Goal: Task Accomplishment & Management: Use online tool/utility

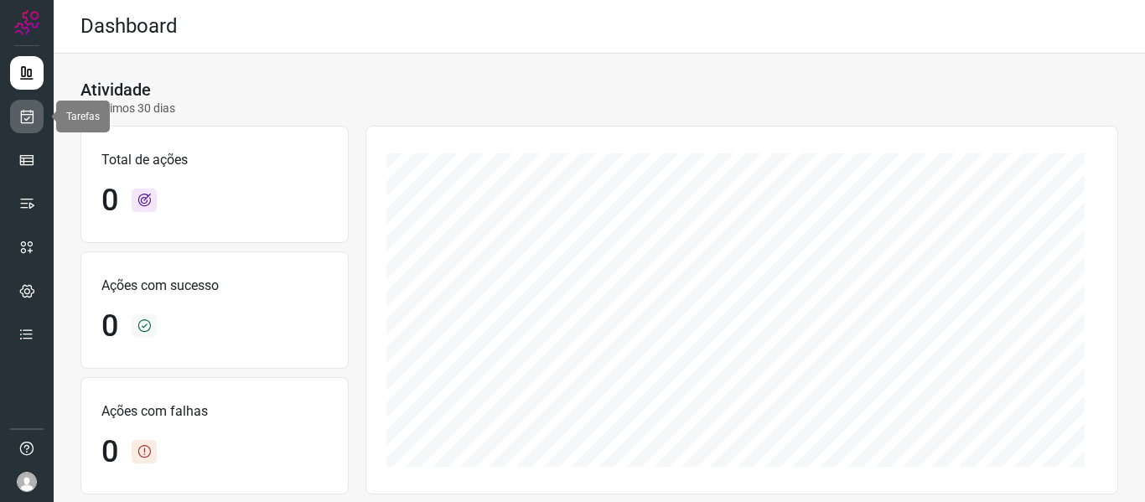
click at [28, 122] on icon at bounding box center [27, 116] width 18 height 17
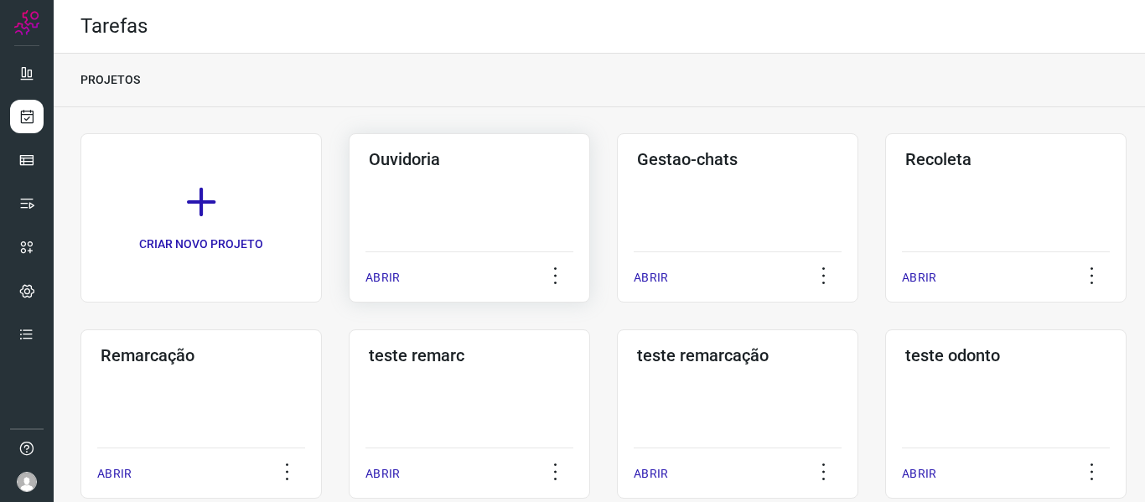
click at [350, 276] on div "Ouvidoria ABRIR" at bounding box center [469, 217] width 241 height 169
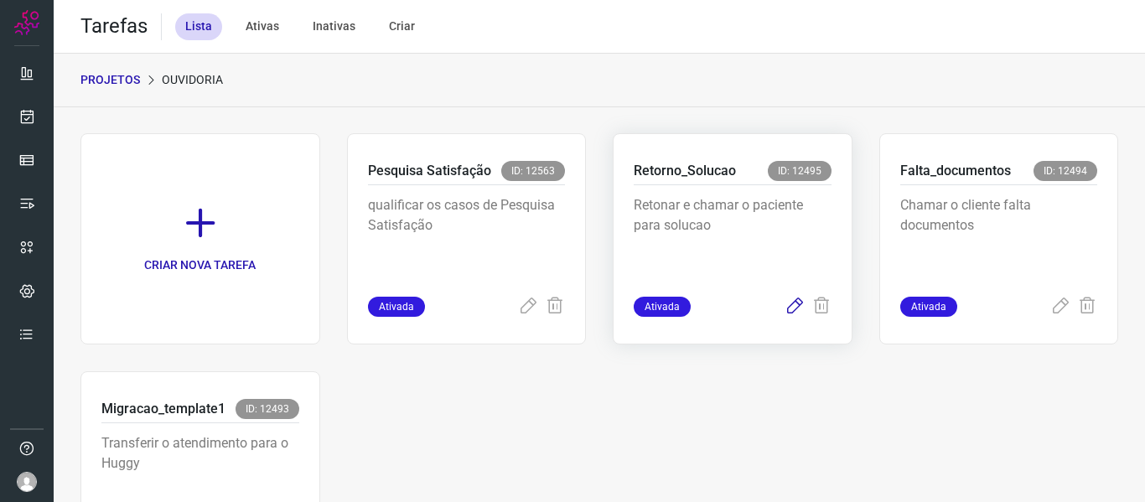
click at [785, 306] on icon at bounding box center [795, 307] width 20 height 20
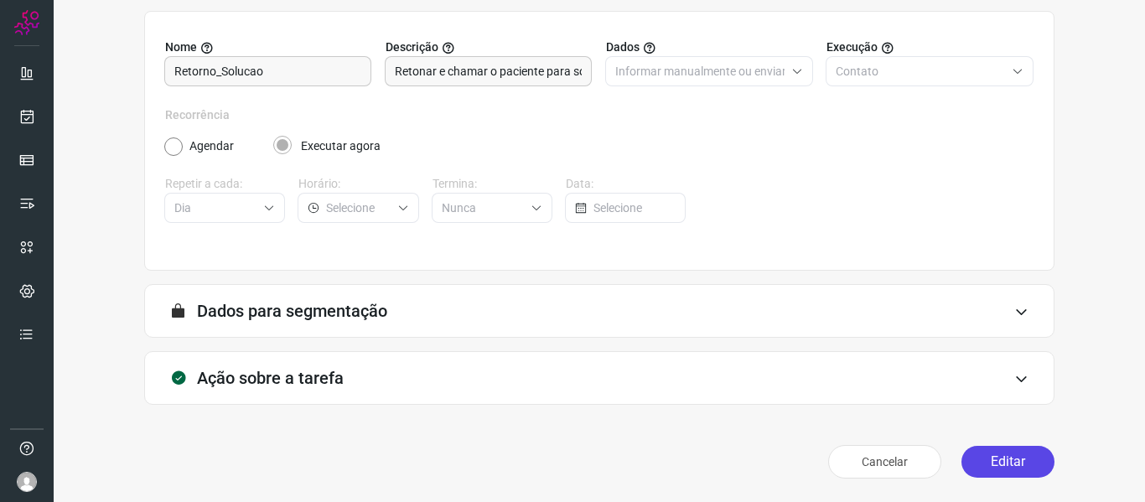
scroll to position [153, 0]
click at [971, 471] on button "Editar" at bounding box center [1008, 462] width 93 height 32
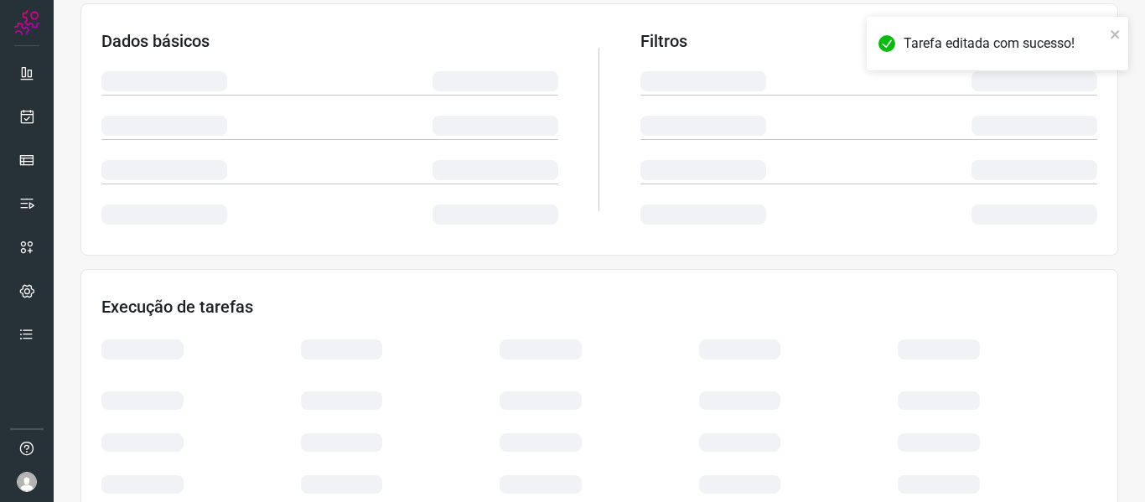
scroll to position [394, 0]
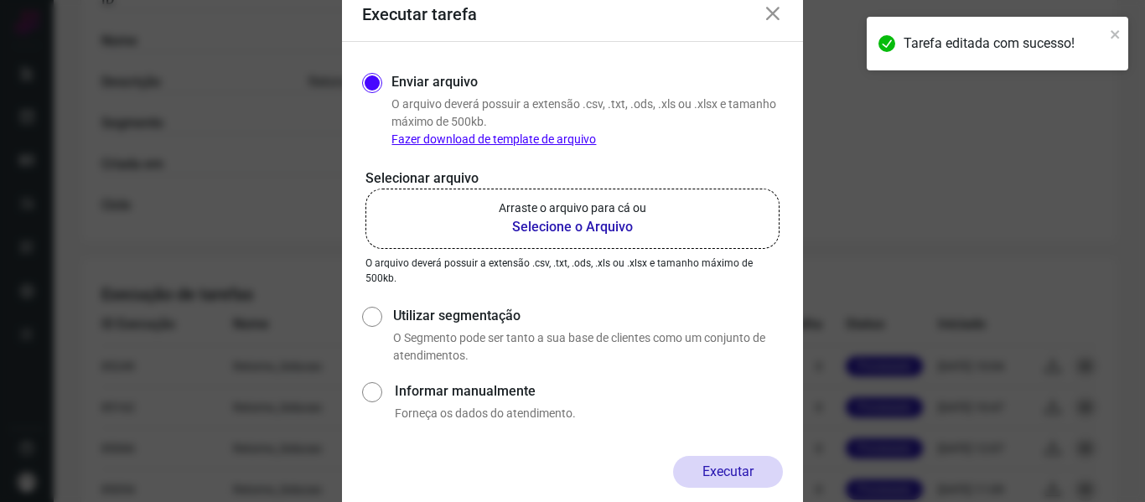
click at [552, 227] on b "Selecione o Arquivo" at bounding box center [573, 227] width 148 height 20
click at [0, 0] on input "Arraste o arquivo para cá ou Selecione o Arquivo" at bounding box center [0, 0] width 0 height 0
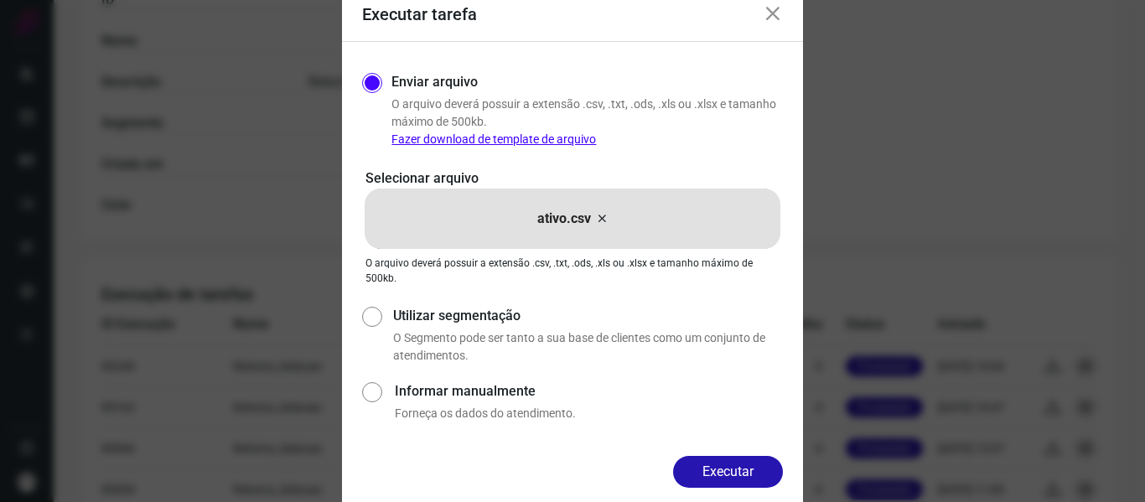
click at [604, 210] on icon at bounding box center [601, 219] width 13 height 20
click at [0, 0] on input "ativo.csv" at bounding box center [0, 0] width 0 height 0
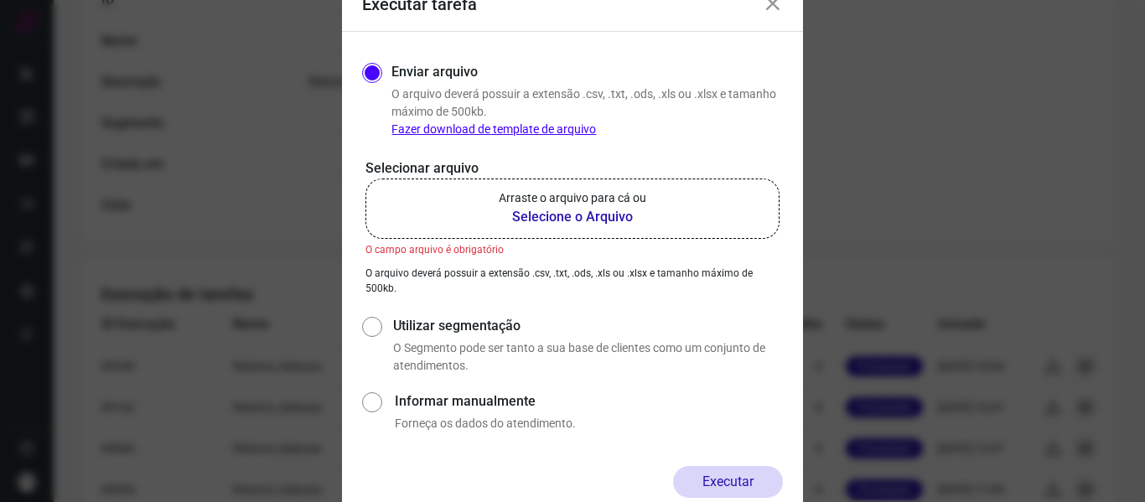
click at [589, 232] on label "Arraste o arquivo para cá ou Selecione o Arquivo" at bounding box center [573, 209] width 414 height 60
click at [0, 0] on input "Arraste o arquivo para cá ou Selecione o Arquivo" at bounding box center [0, 0] width 0 height 0
click at [924, 209] on div "Executar tarefa Enviar arquivo O arquivo deverá possuir a extensão .csv, .txt, …" at bounding box center [572, 251] width 1145 height 502
click at [777, 14] on div "Executar tarefa" at bounding box center [572, 5] width 461 height 54
click at [774, 6] on icon at bounding box center [773, 4] width 20 height 20
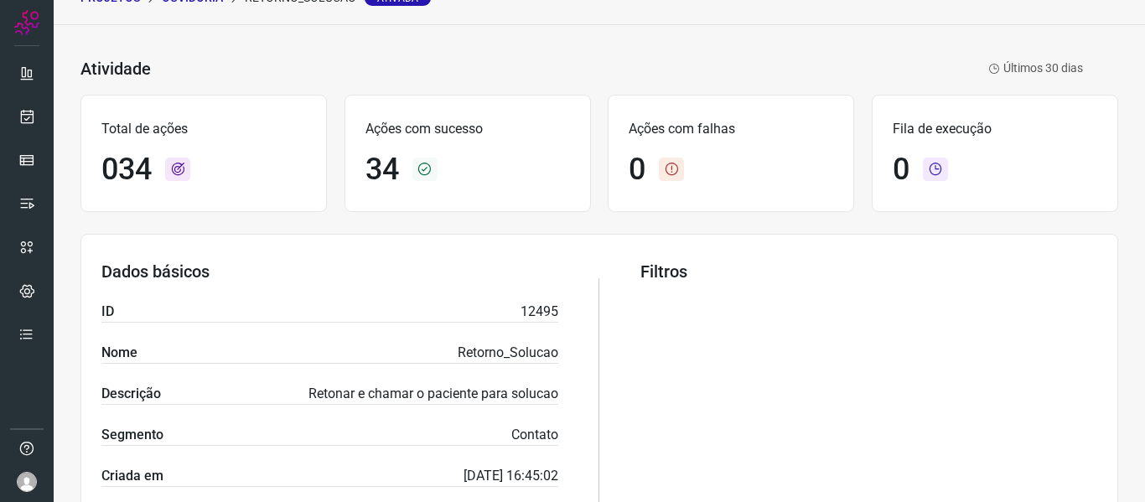
scroll to position [0, 0]
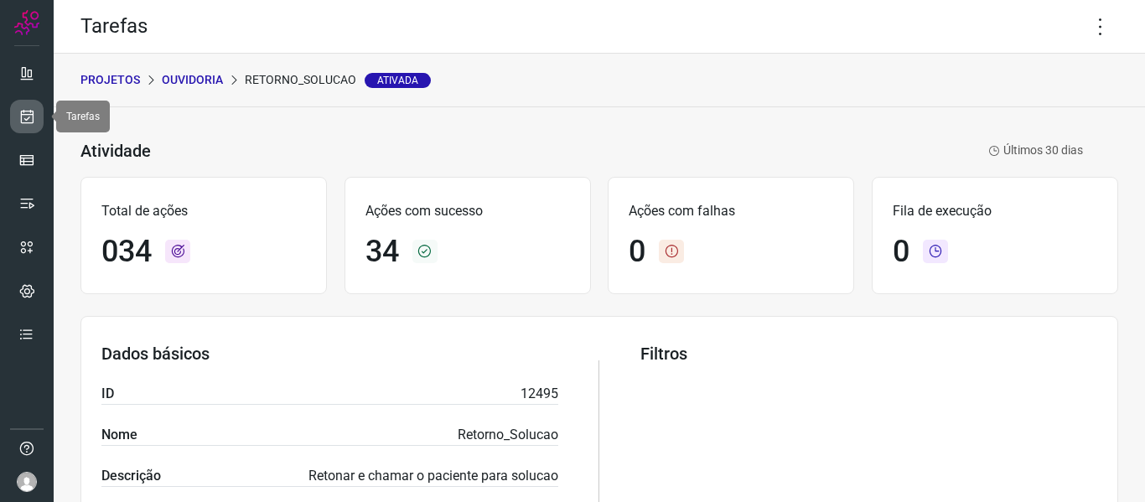
click at [34, 103] on link at bounding box center [27, 117] width 34 height 34
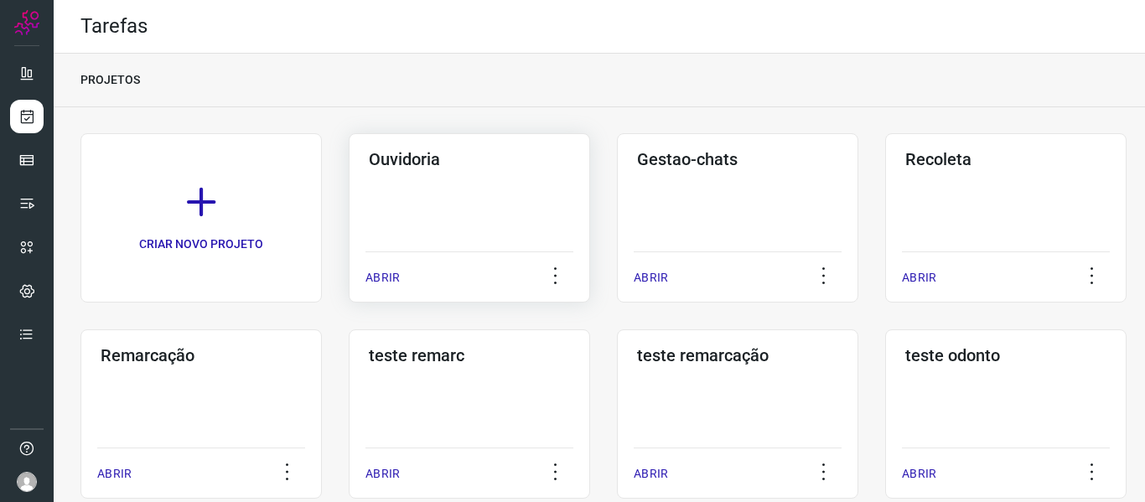
click at [403, 266] on div "ABRIR" at bounding box center [470, 273] width 208 height 42
click at [386, 279] on p "ABRIR" at bounding box center [383, 278] width 34 height 18
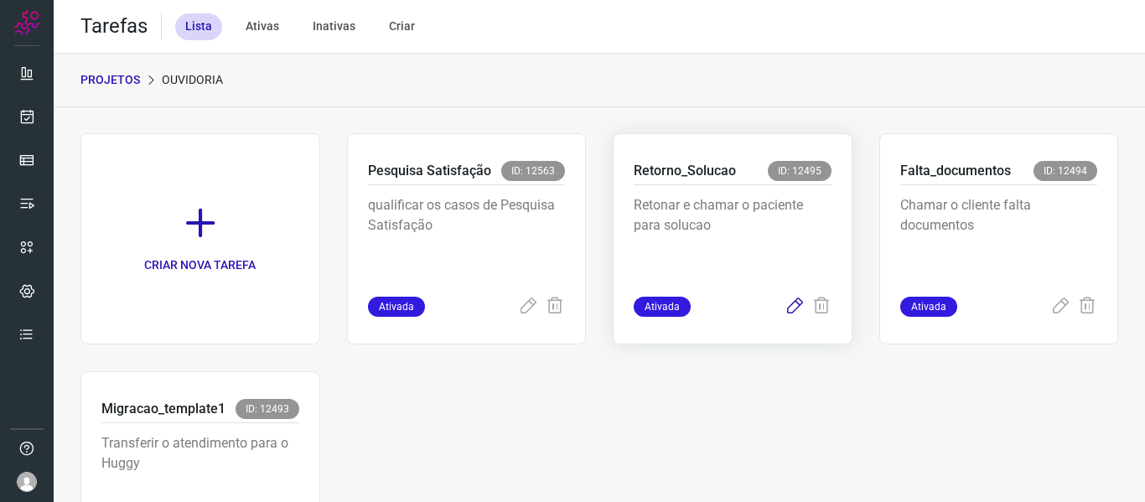
click at [785, 304] on icon at bounding box center [795, 307] width 20 height 20
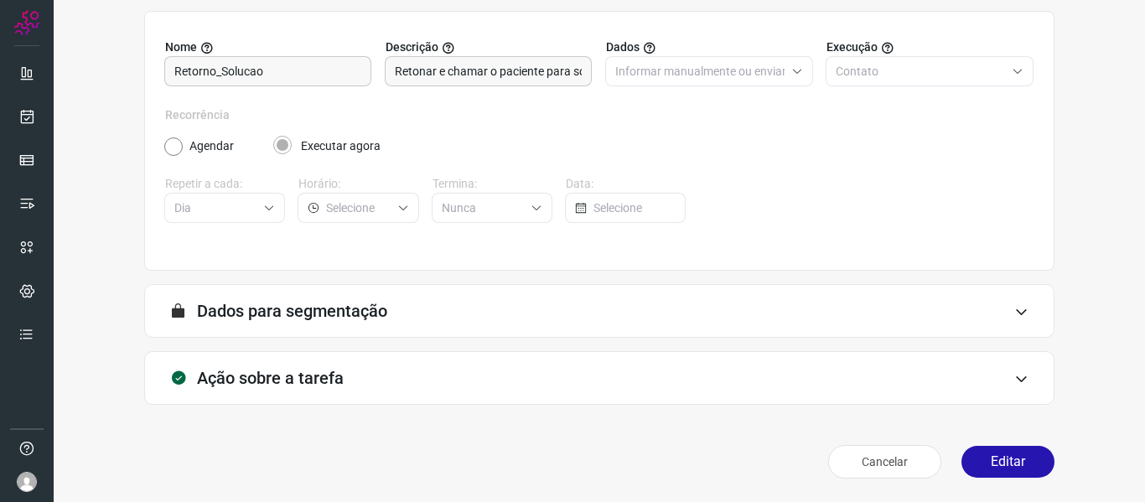
scroll to position [153, 0]
click at [982, 458] on button "Editar" at bounding box center [1008, 462] width 93 height 32
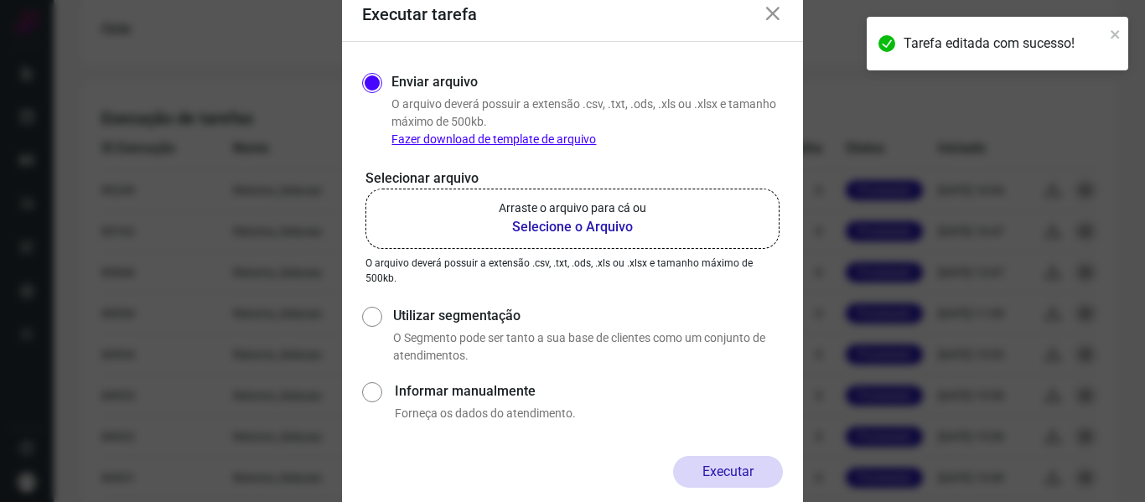
scroll to position [572, 0]
click at [643, 220] on b "Selecione o Arquivo" at bounding box center [573, 227] width 148 height 20
click at [0, 0] on input "Arraste o arquivo para cá ou Selecione o Arquivo" at bounding box center [0, 0] width 0 height 0
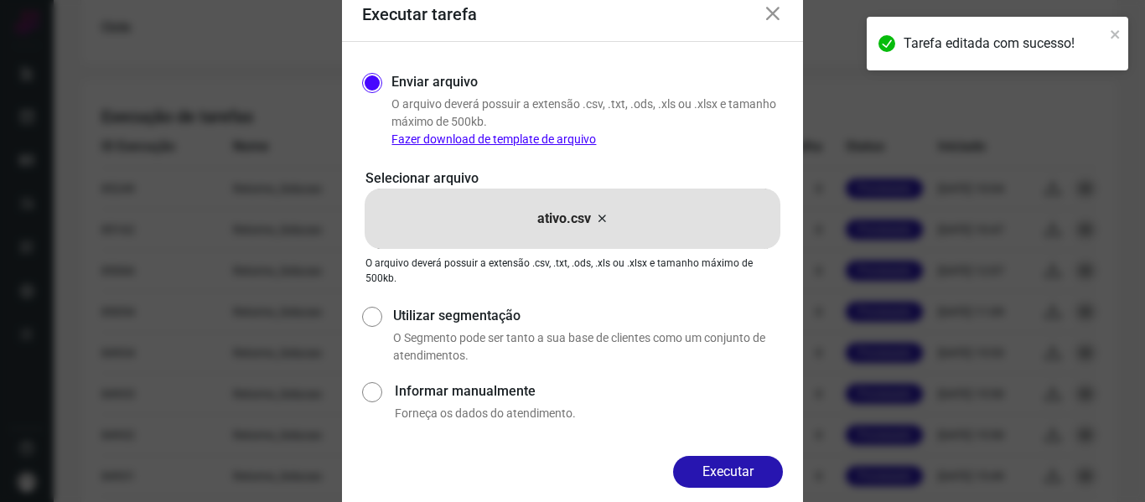
click at [750, 454] on div "Enviar arquivo O arquivo deverá possuir a extensão .csv, .txt, .ods, .xls ou .x…" at bounding box center [572, 249] width 461 height 414
click at [753, 471] on button "Executar" at bounding box center [728, 472] width 110 height 32
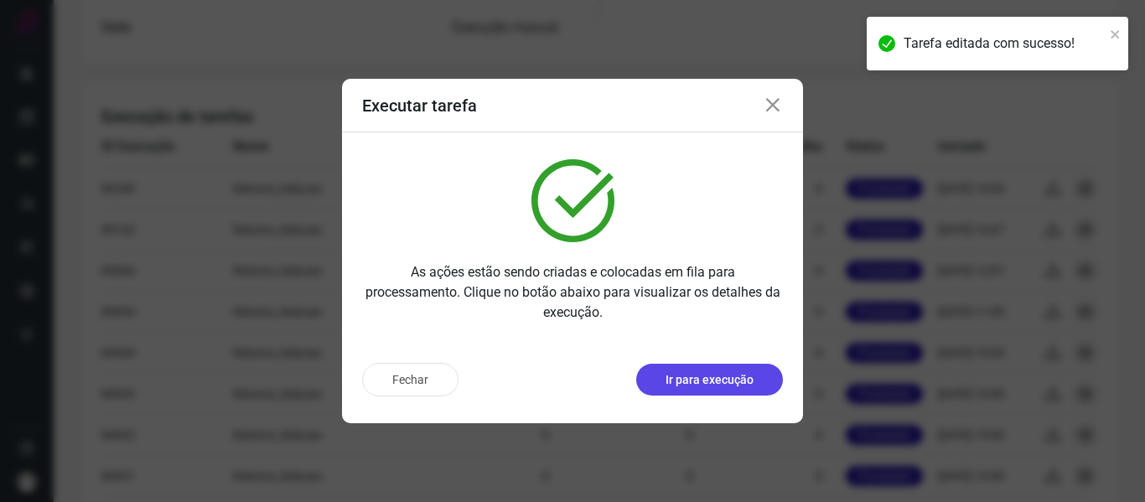
click at [730, 377] on p "Ir para execução" at bounding box center [710, 380] width 88 height 18
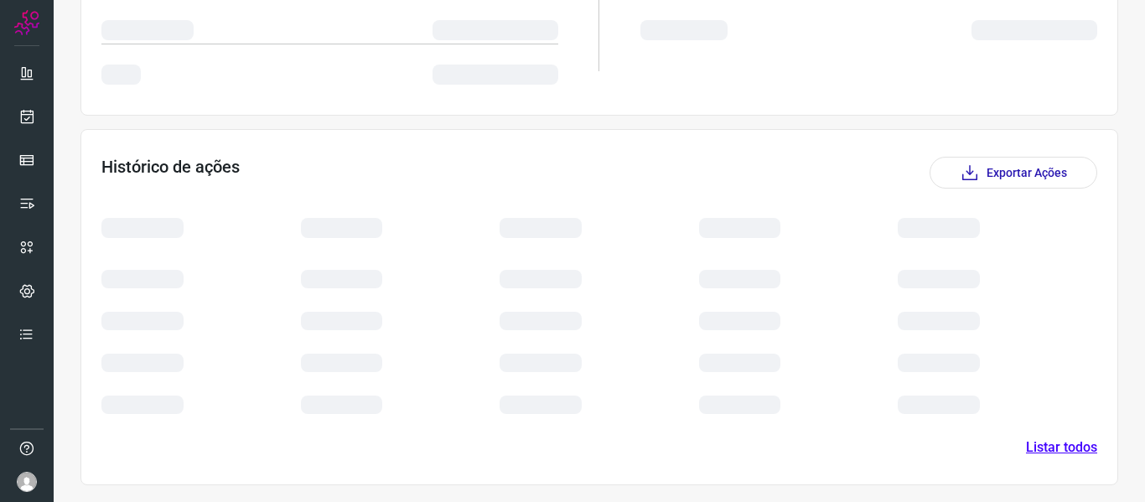
scroll to position [272, 0]
